Goal: Task Accomplishment & Management: Complete application form

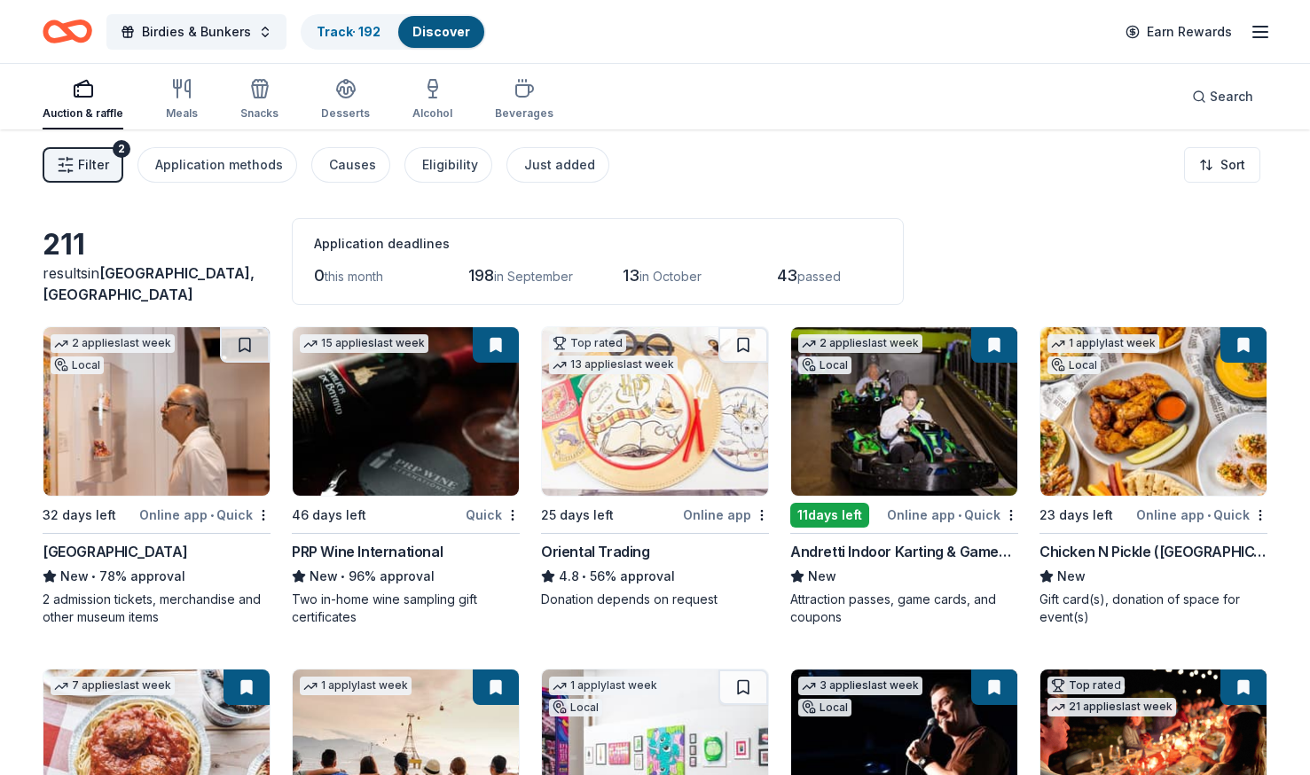
click at [96, 169] on span "Filter" at bounding box center [93, 164] width 31 height 21
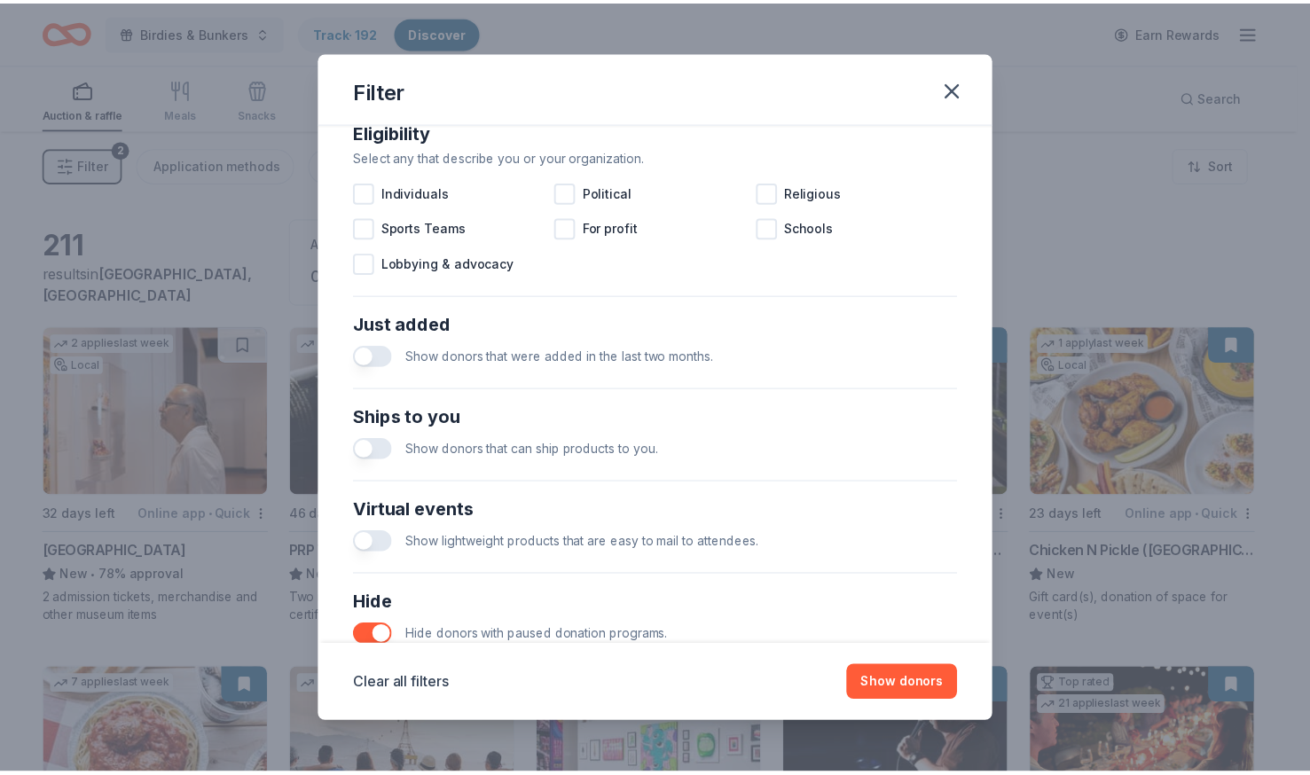
scroll to position [646, 0]
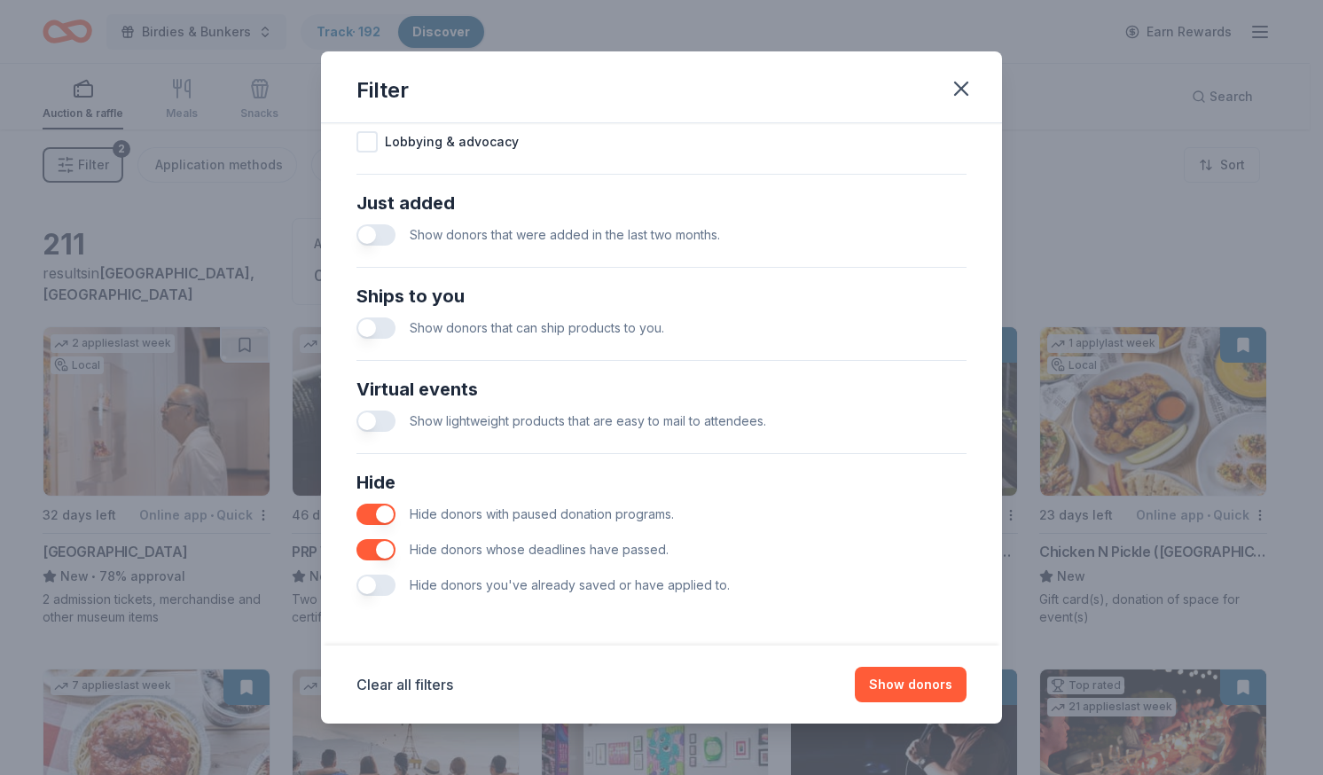
click at [380, 586] on button "button" at bounding box center [375, 585] width 39 height 21
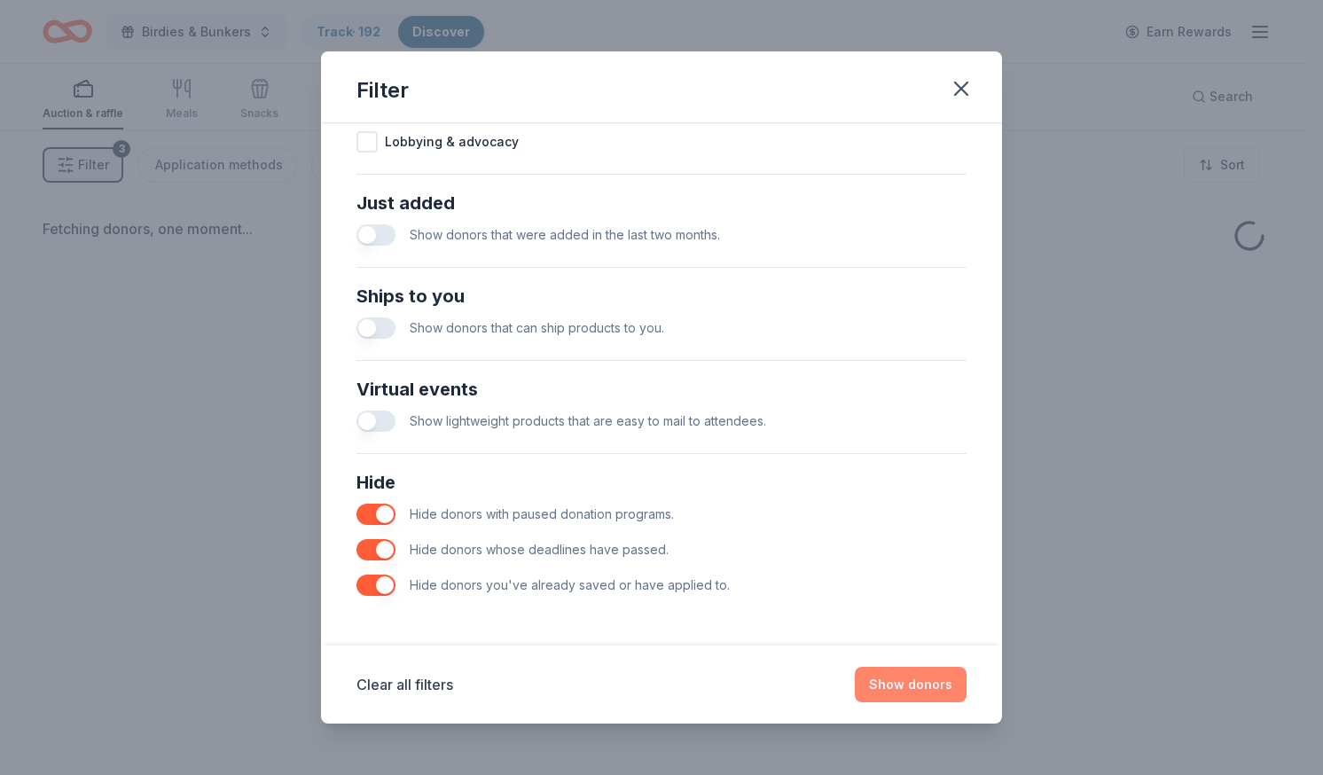
click at [937, 693] on button "Show donors" at bounding box center [911, 684] width 112 height 35
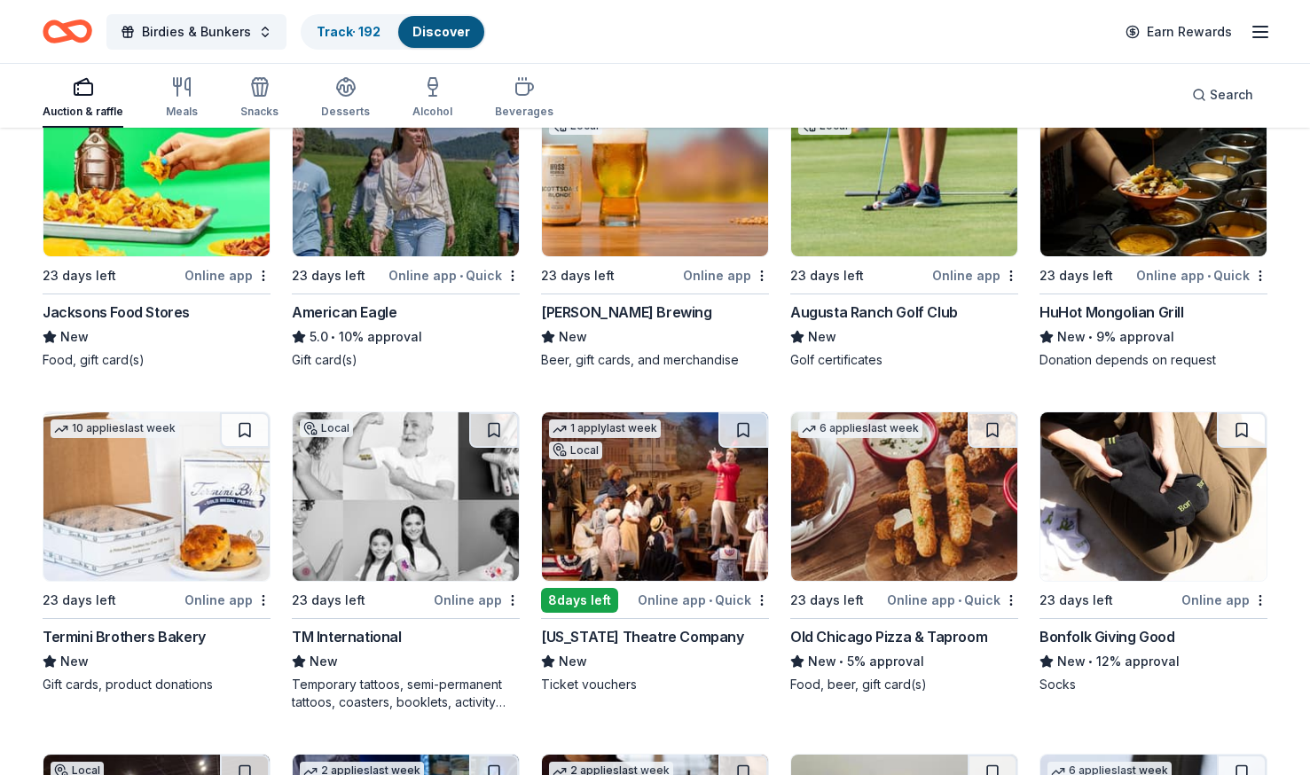
scroll to position [584, 0]
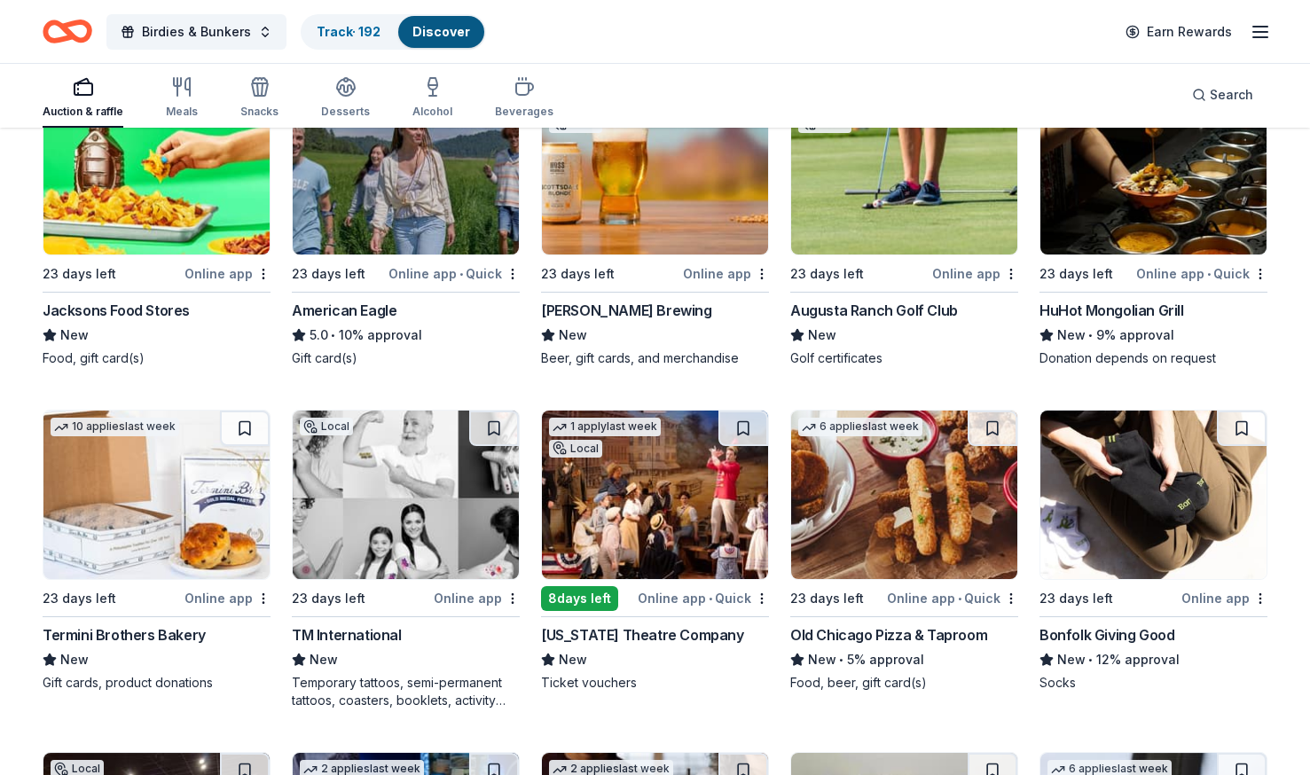
click at [892, 249] on img at bounding box center [904, 170] width 226 height 168
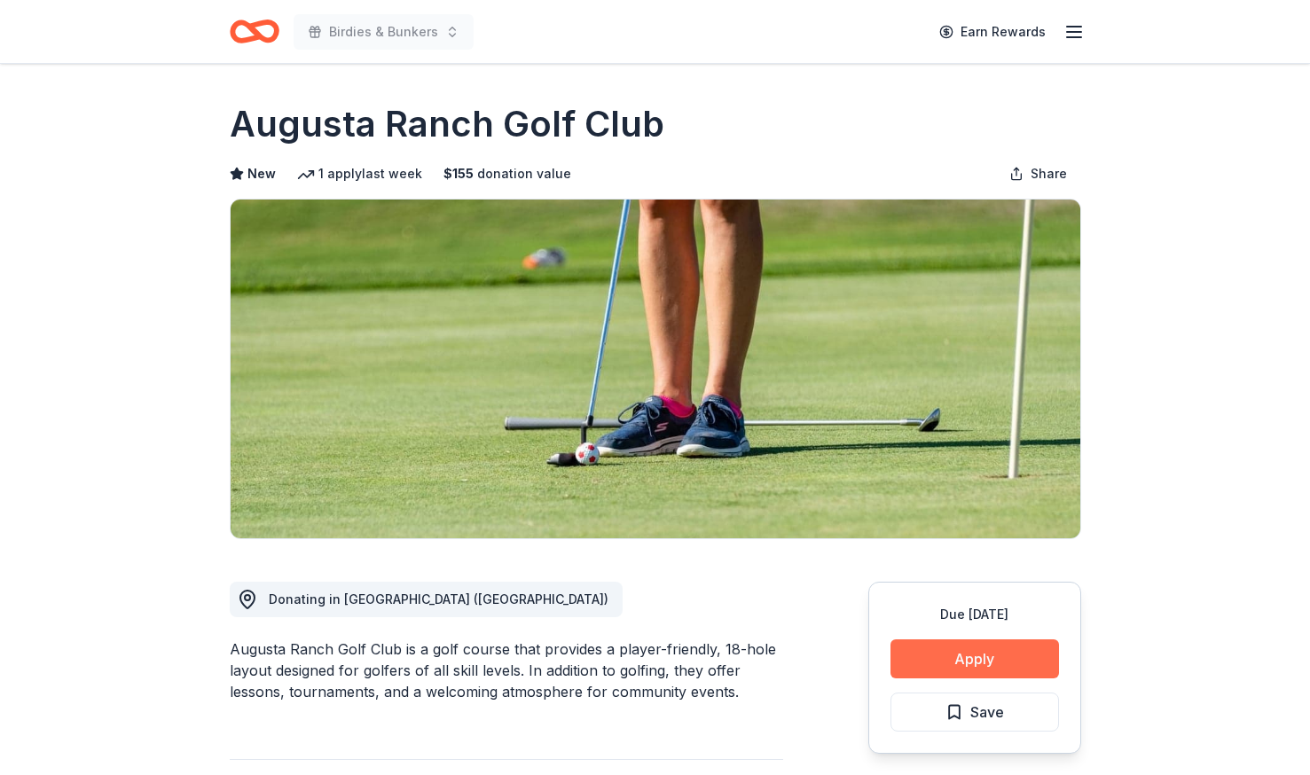
click at [962, 654] on button "Apply" at bounding box center [974, 658] width 168 height 39
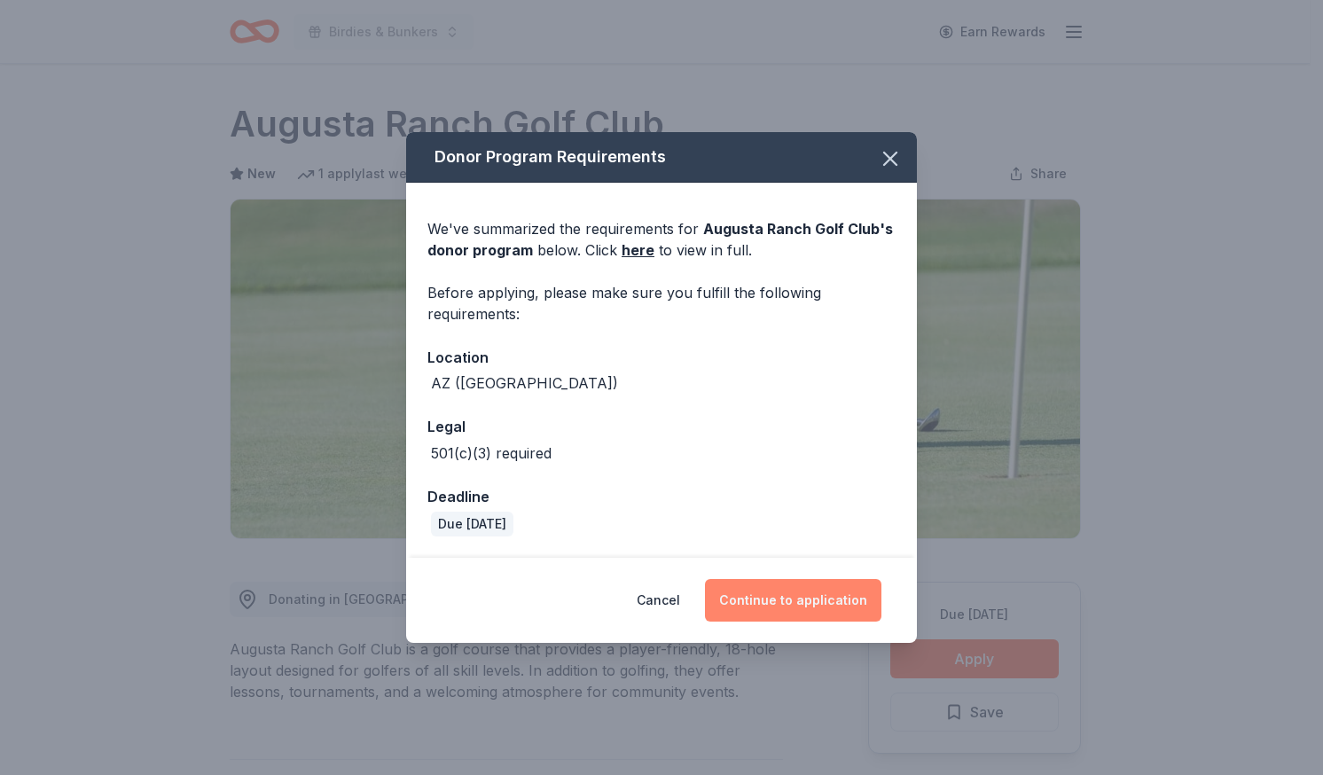
click at [819, 603] on button "Continue to application" at bounding box center [793, 600] width 176 height 43
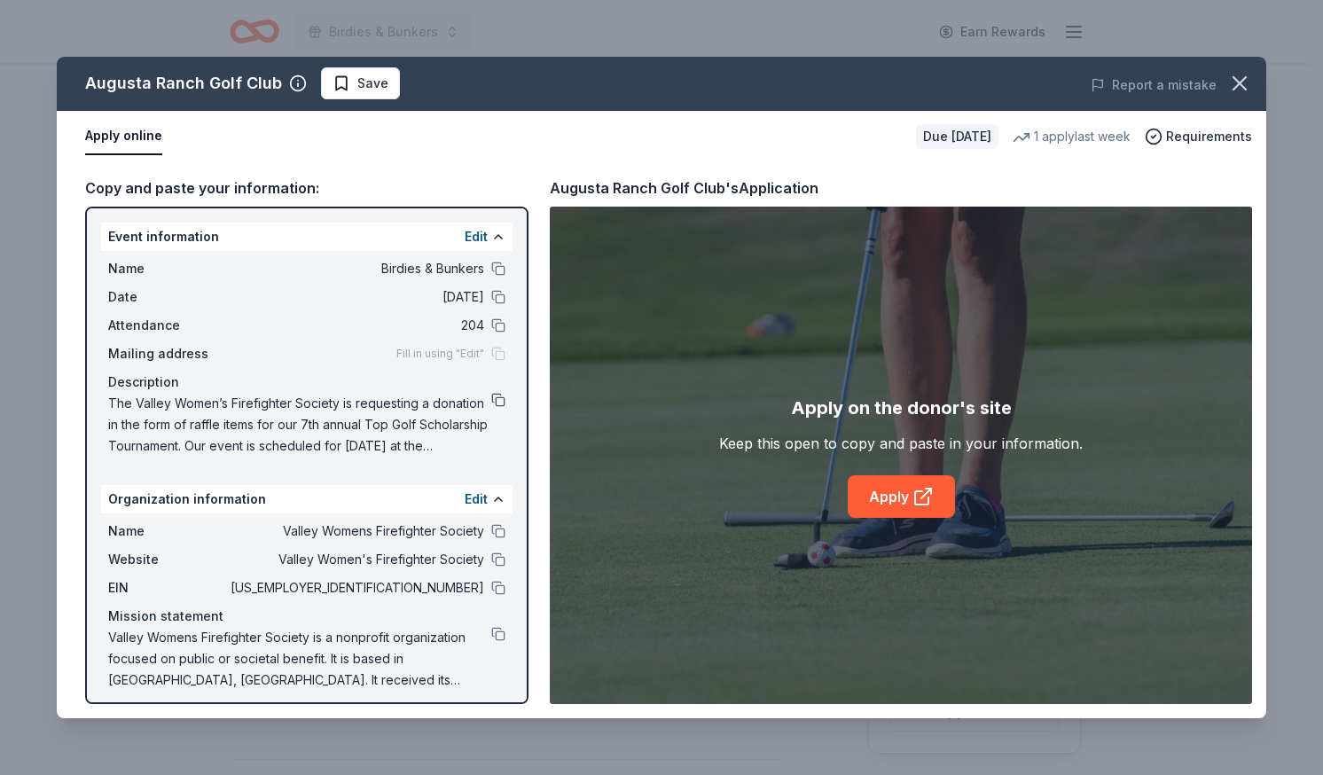
click at [491, 401] on button at bounding box center [498, 400] width 14 height 14
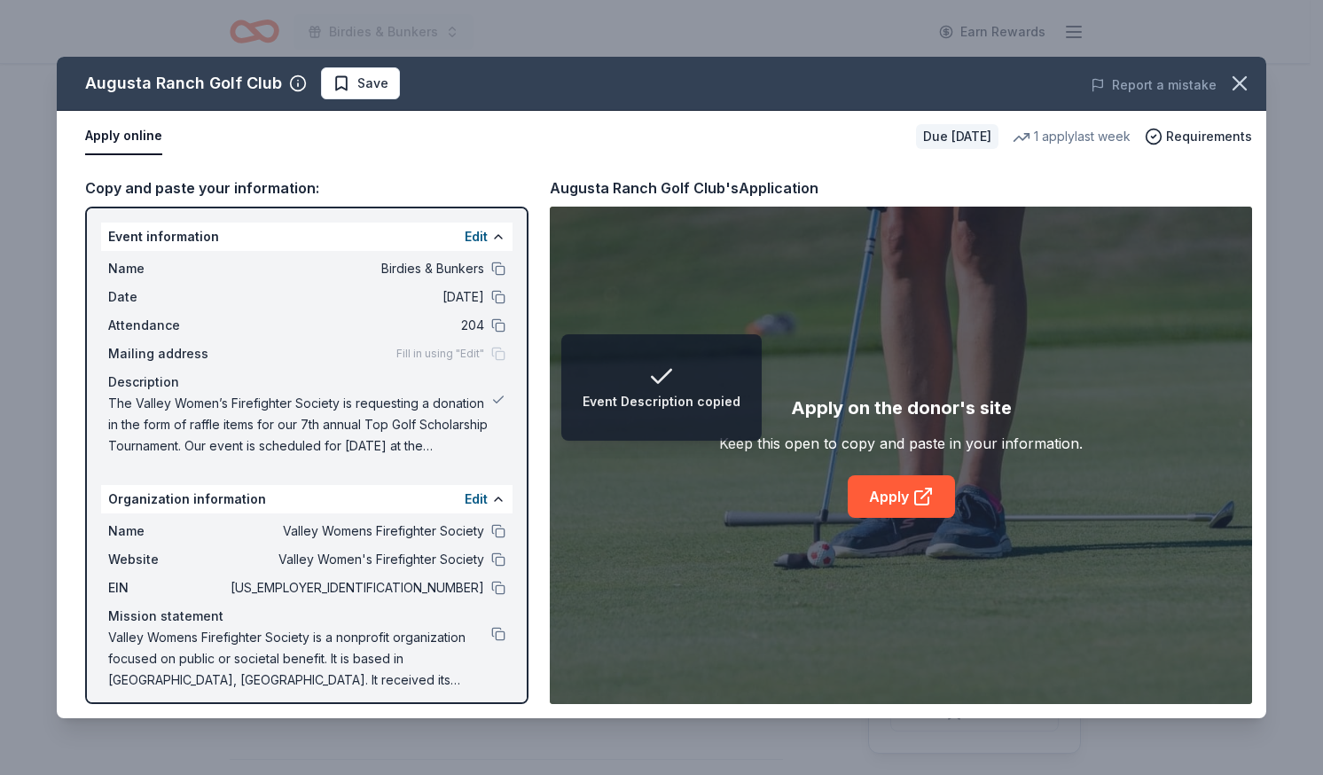
click at [427, 429] on span "The Valley Women’s Firefighter Society is requesting a donation in the form of …" at bounding box center [299, 425] width 383 height 64
